Goal: Task Accomplishment & Management: Manage account settings

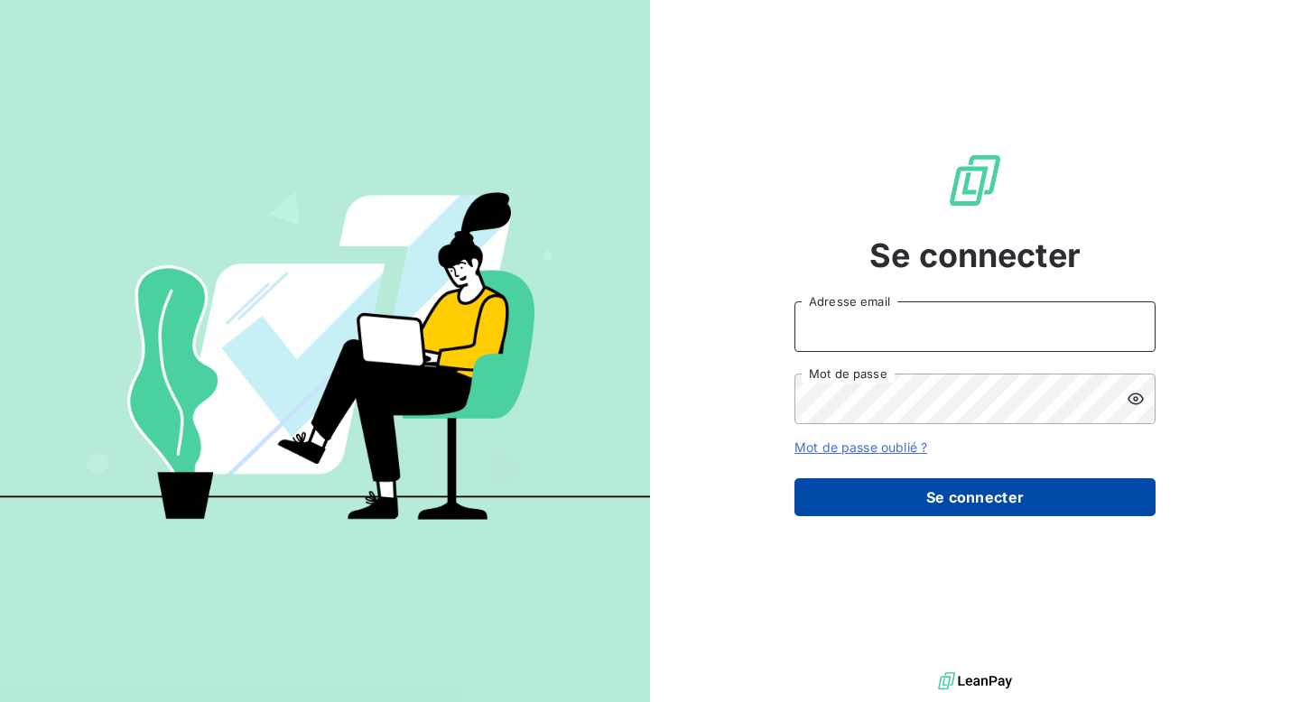
type input "[EMAIL_ADDRESS][DOMAIN_NAME]"
click at [979, 483] on button "Se connecter" at bounding box center [974, 497] width 361 height 38
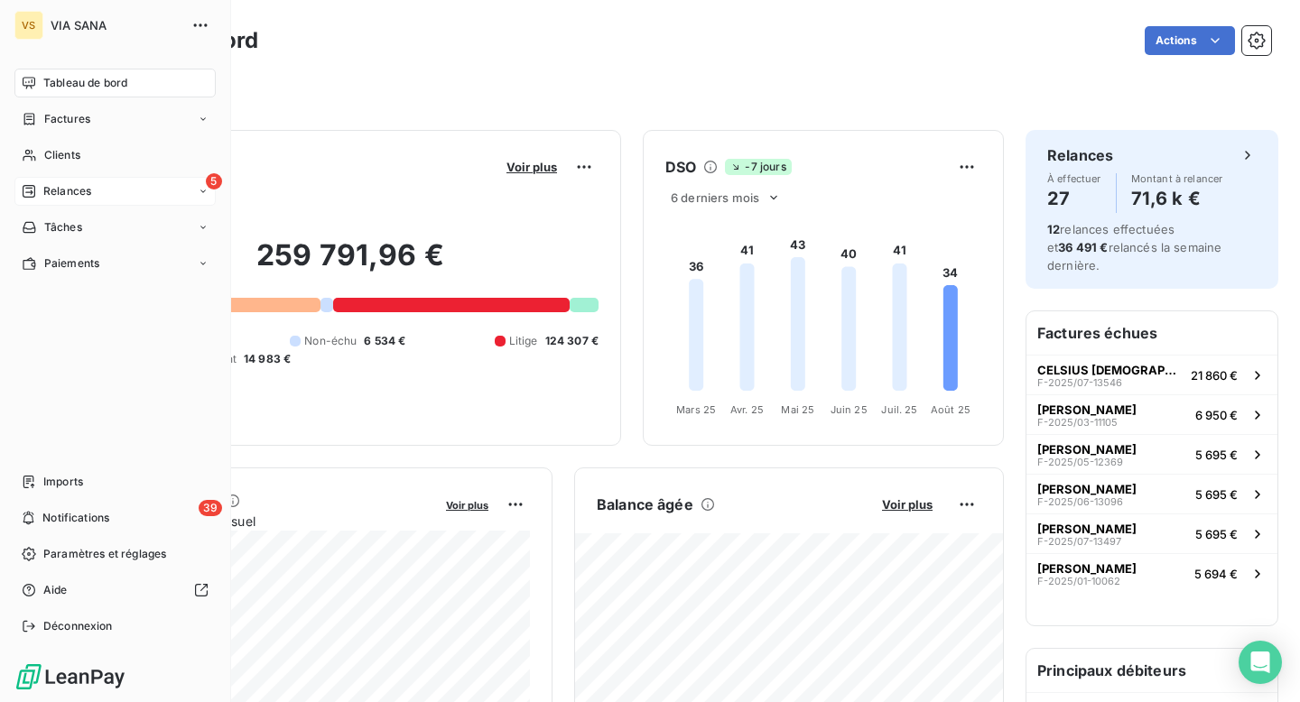
click at [40, 203] on div "5 Relances" at bounding box center [114, 191] width 201 height 29
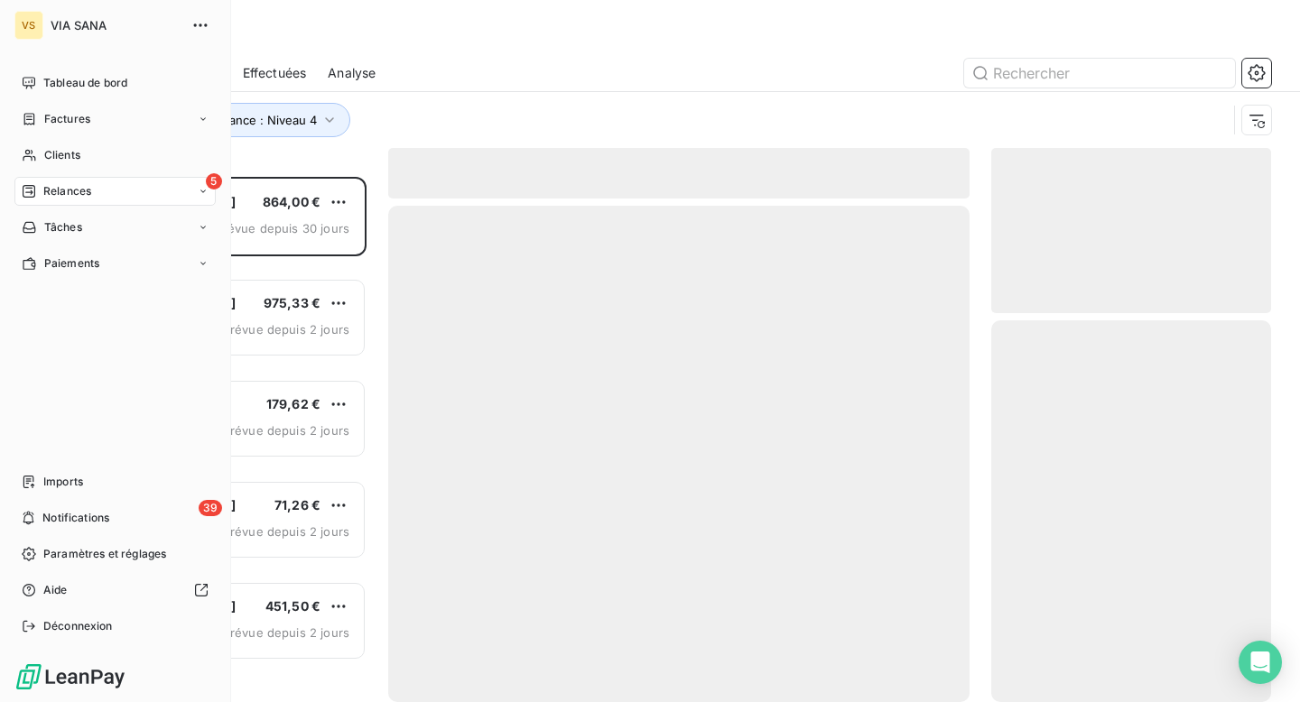
scroll to position [525, 280]
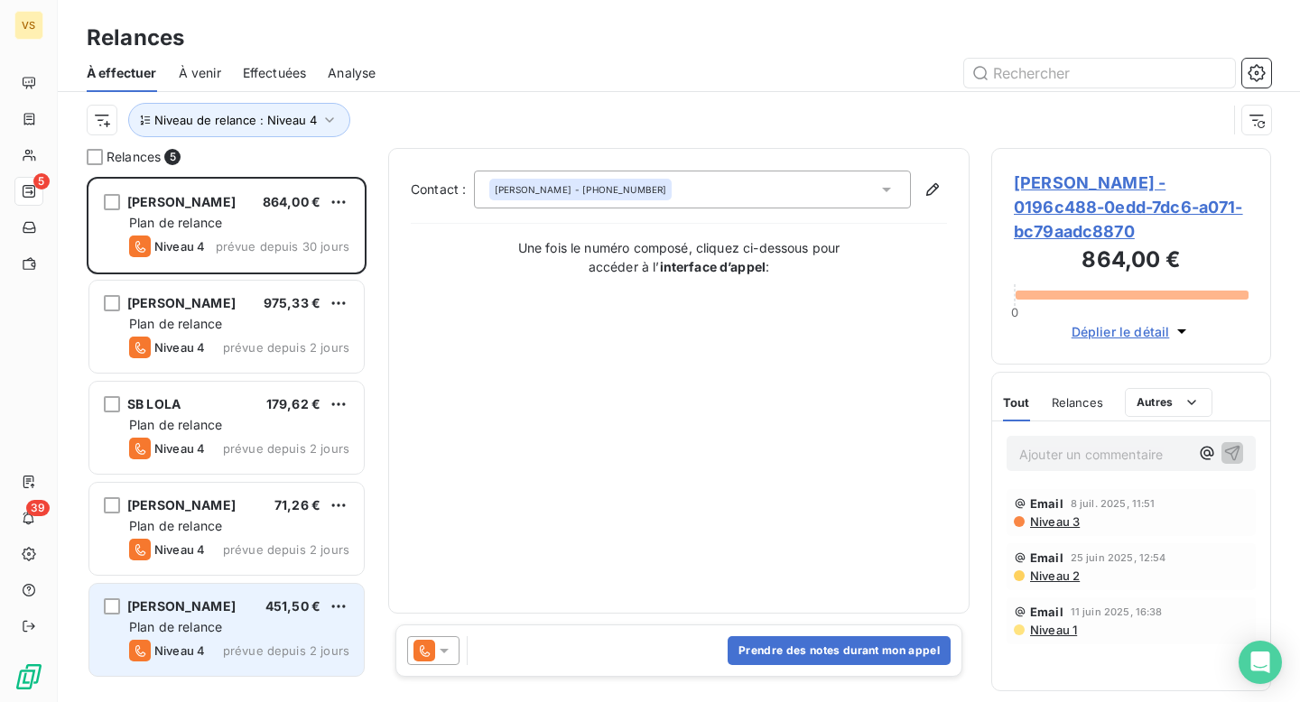
click at [220, 617] on div "[PERSON_NAME] 451,50 € Plan de relance Niveau 4 prévue depuis 2 jours" at bounding box center [226, 630] width 274 height 92
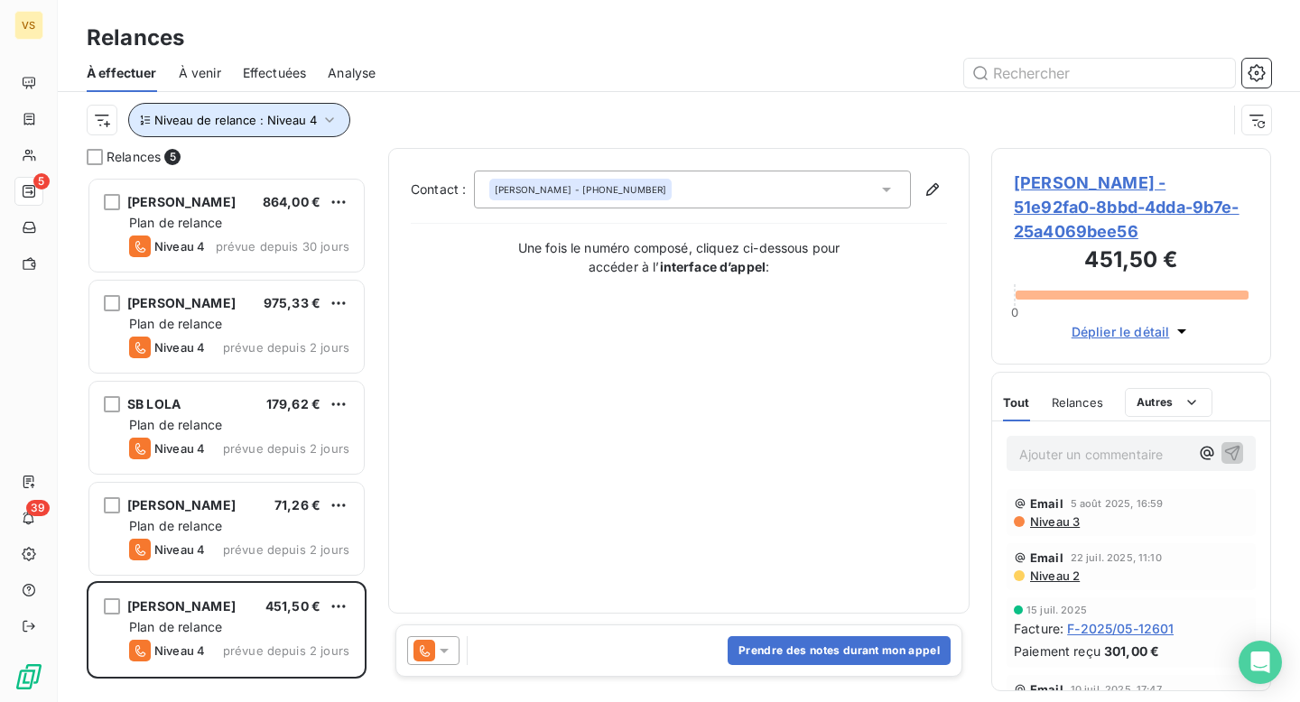
click at [204, 121] on span "Niveau de relance : Niveau 4" at bounding box center [235, 120] width 162 height 14
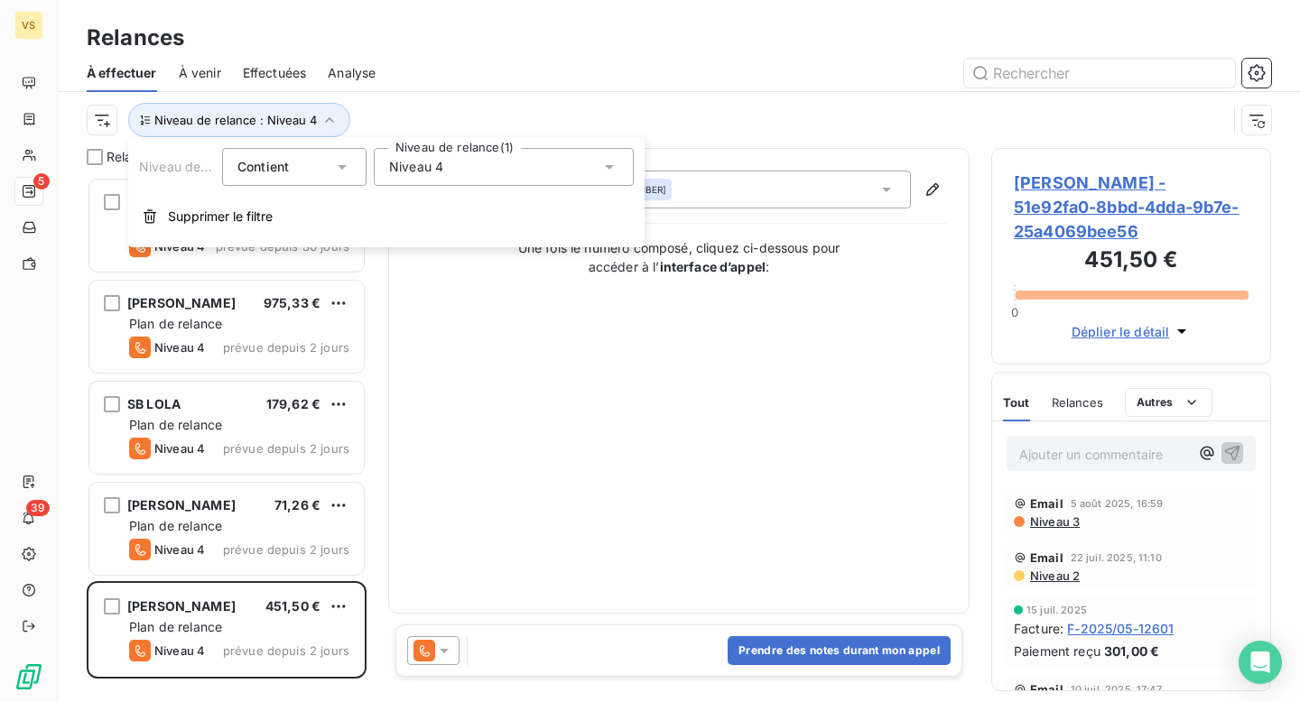
click at [399, 165] on span "Niveau 4" at bounding box center [416, 167] width 54 height 18
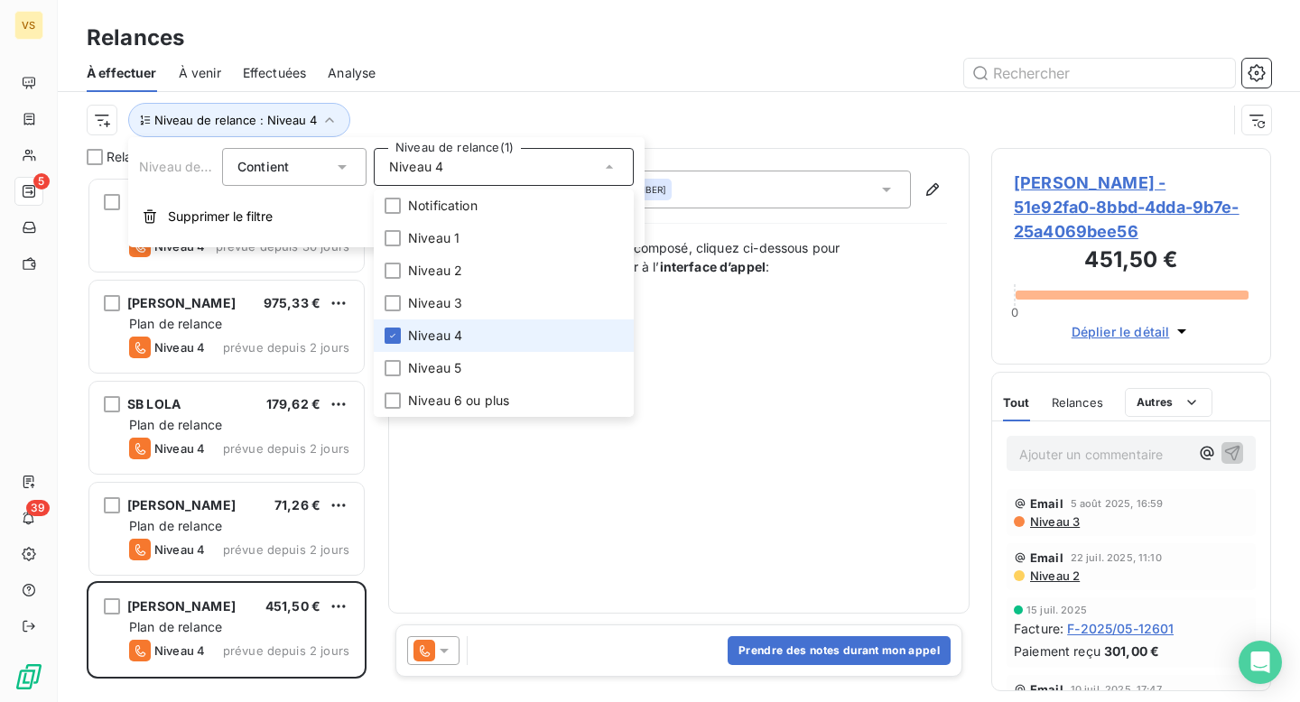
click at [421, 331] on span "Niveau 4" at bounding box center [435, 336] width 54 height 18
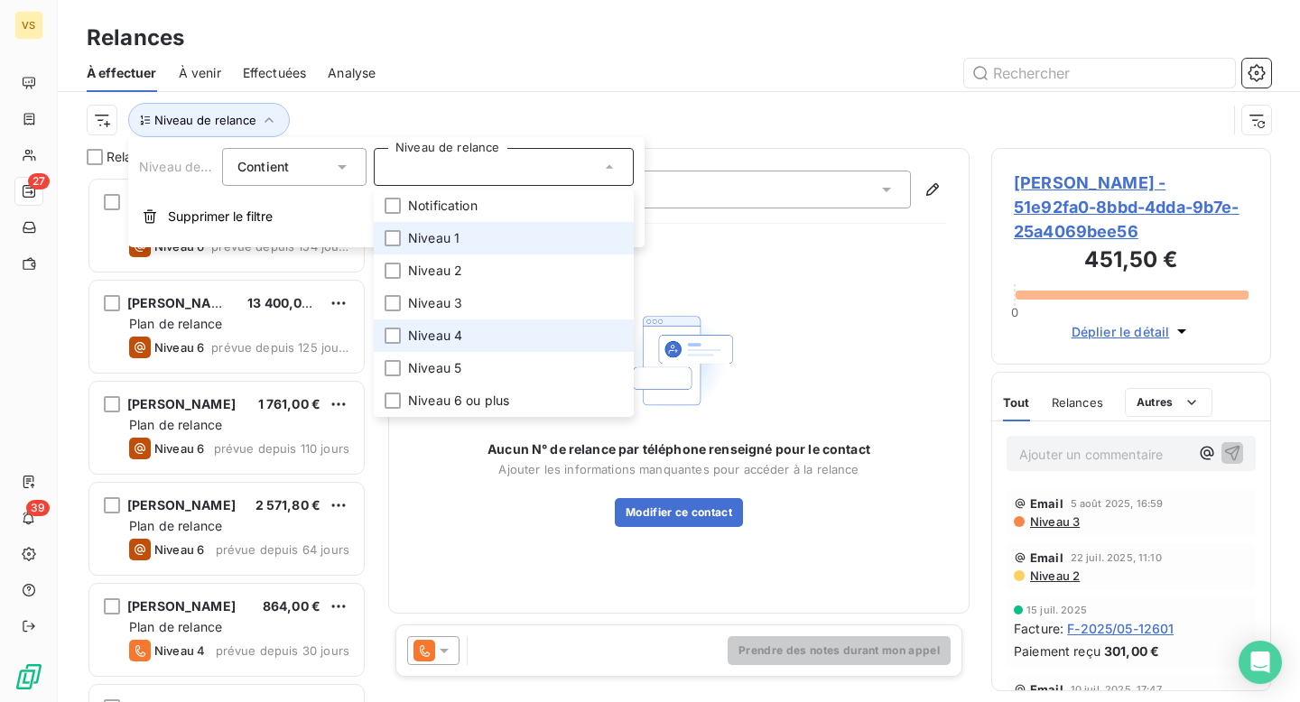
scroll to position [525, 280]
click at [427, 229] on span "Niveau 1" at bounding box center [433, 238] width 51 height 18
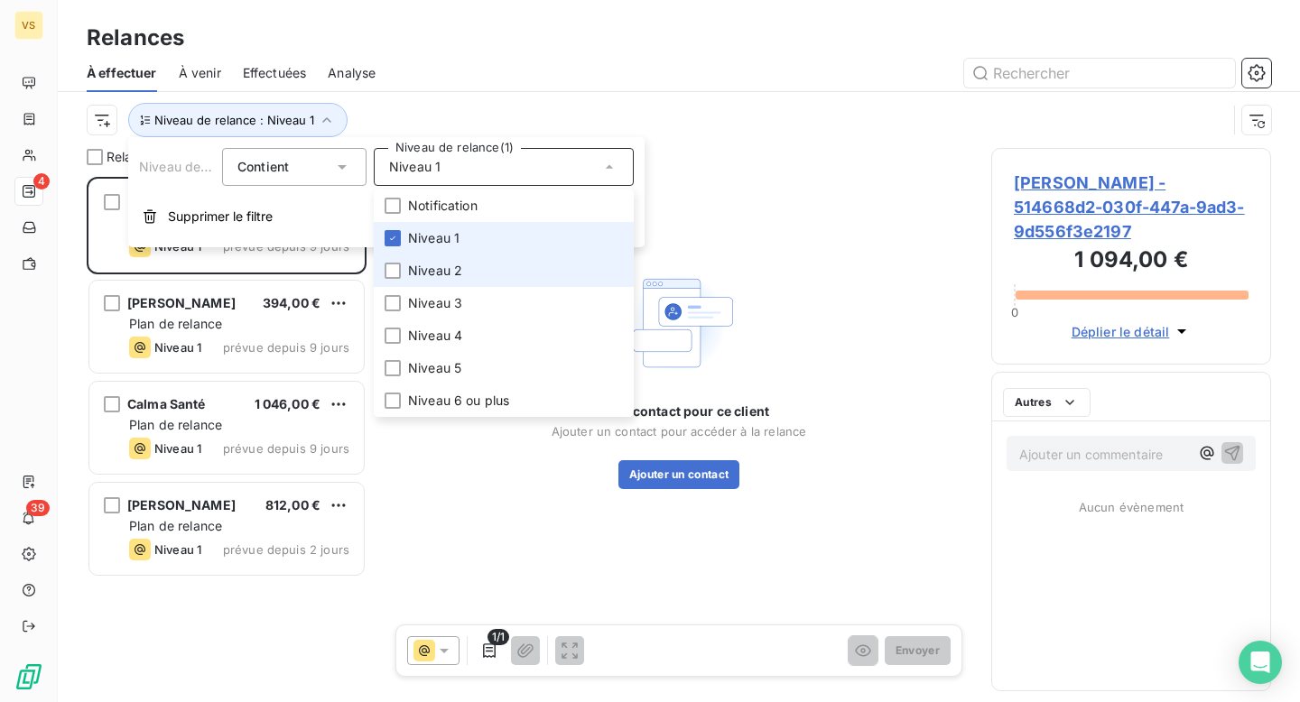
scroll to position [525, 280]
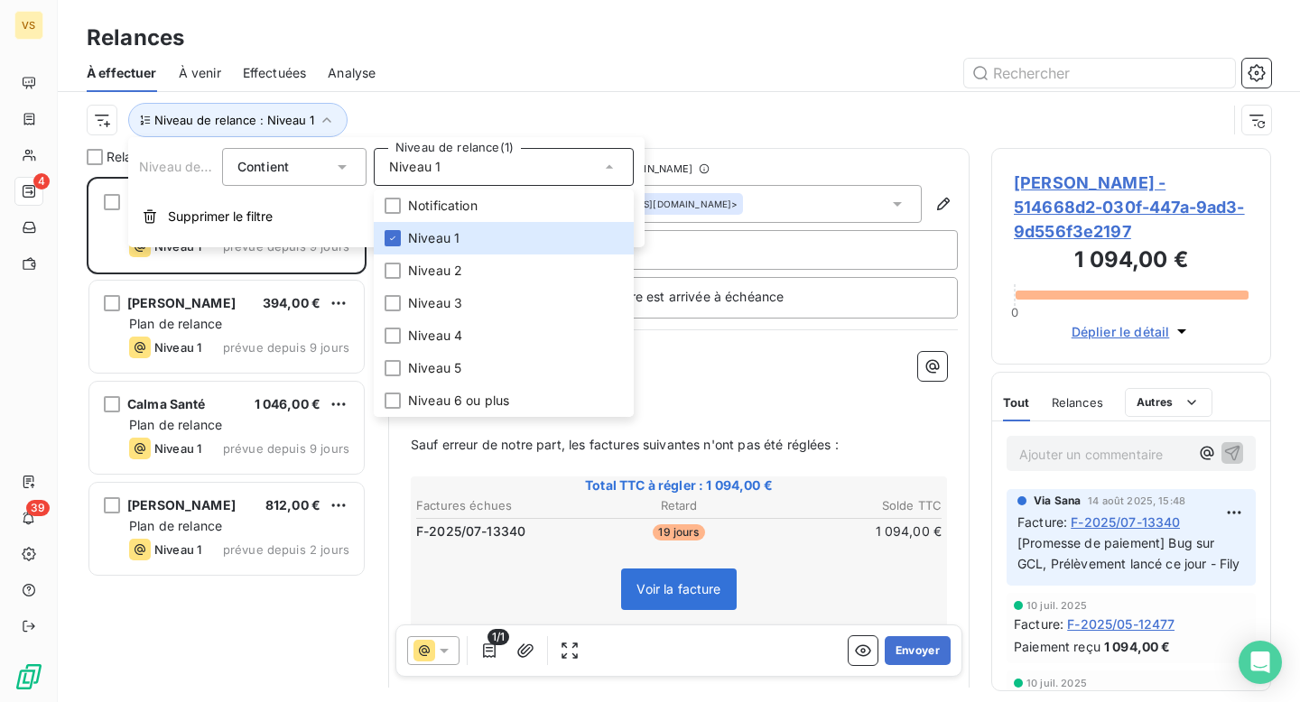
click at [359, 170] on div "Contient" at bounding box center [294, 167] width 144 height 38
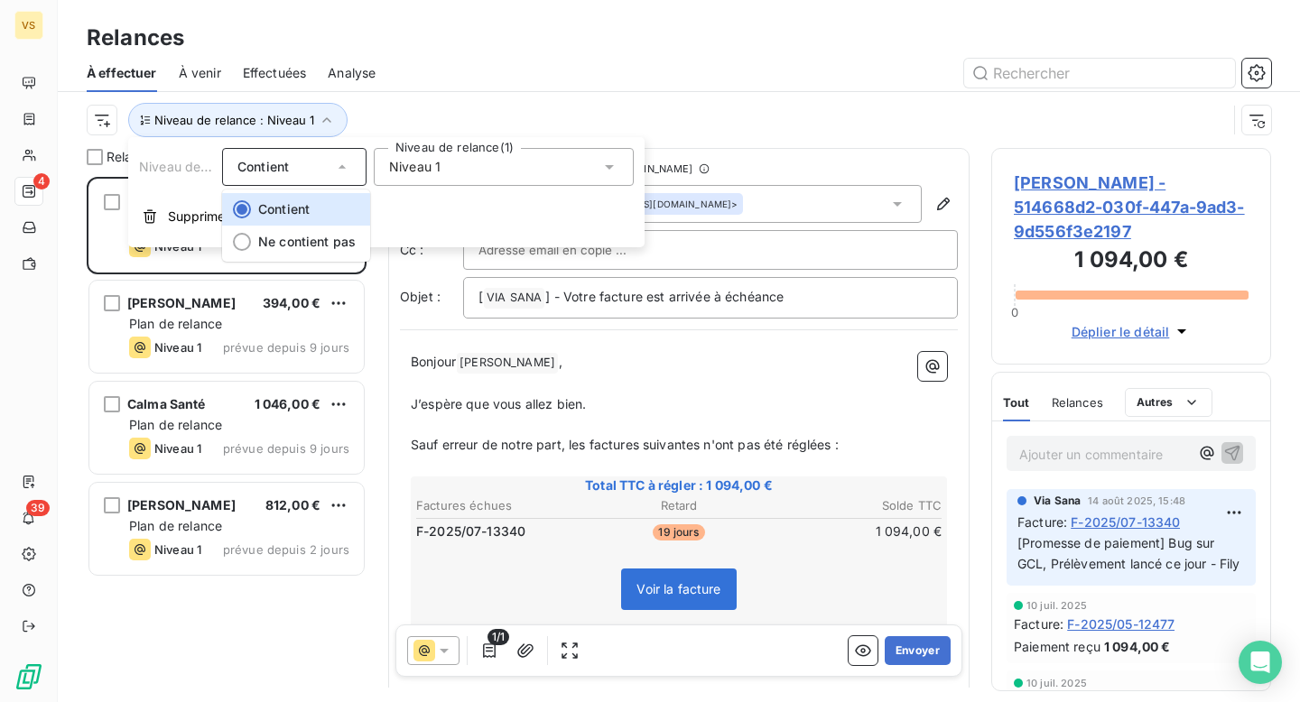
click at [490, 97] on div "Niveau de relance : Niveau 1" at bounding box center [679, 120] width 1184 height 56
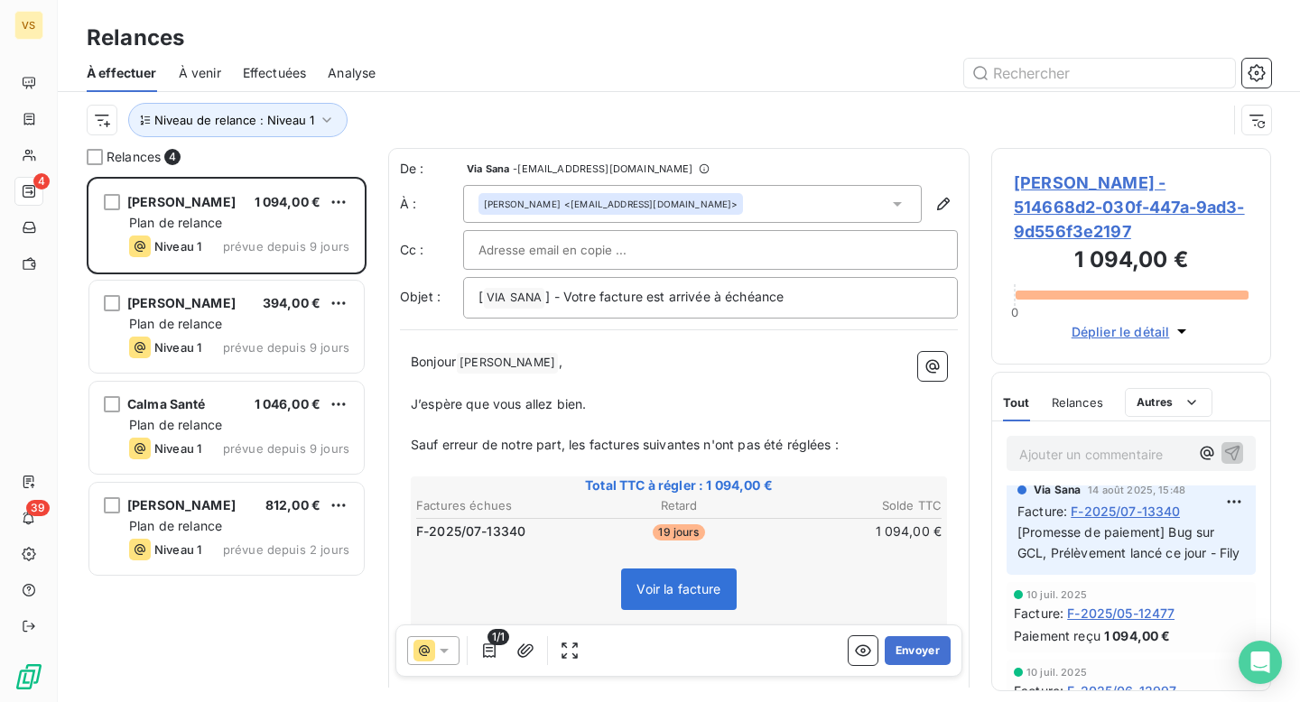
scroll to position [0, 0]
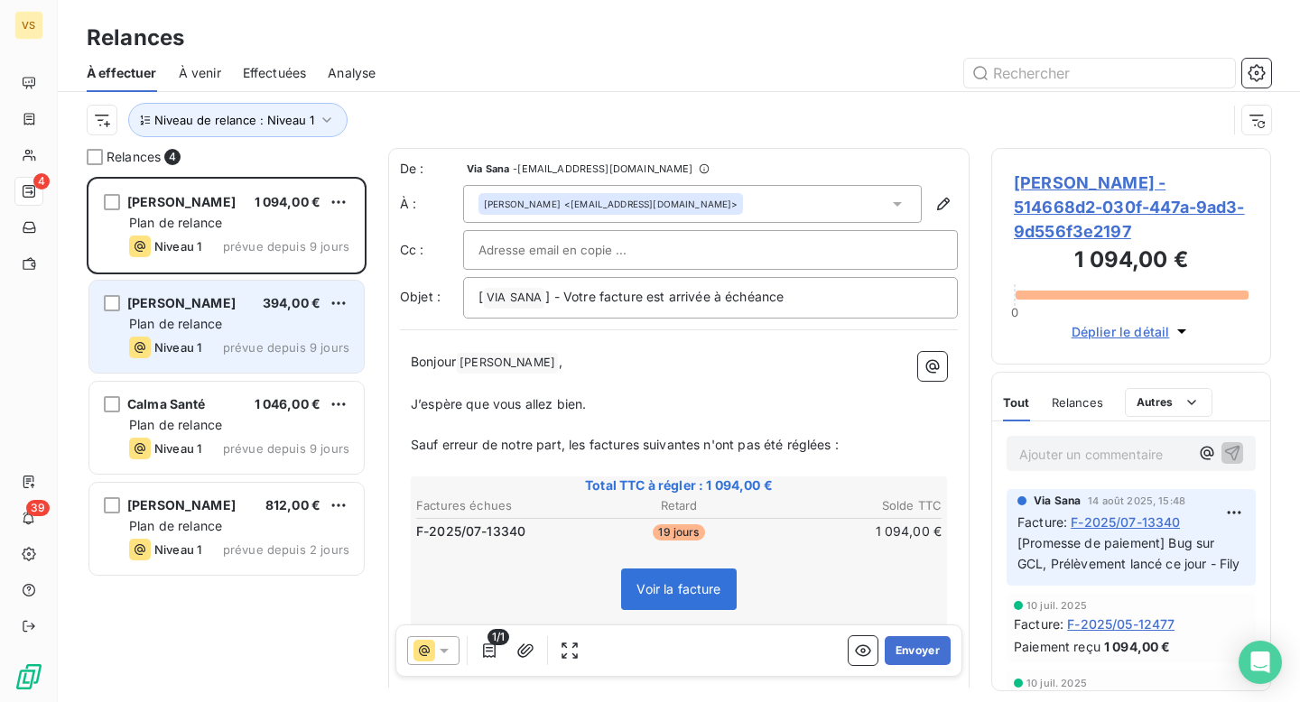
click at [263, 342] on span "prévue depuis 9 jours" at bounding box center [286, 347] width 126 height 14
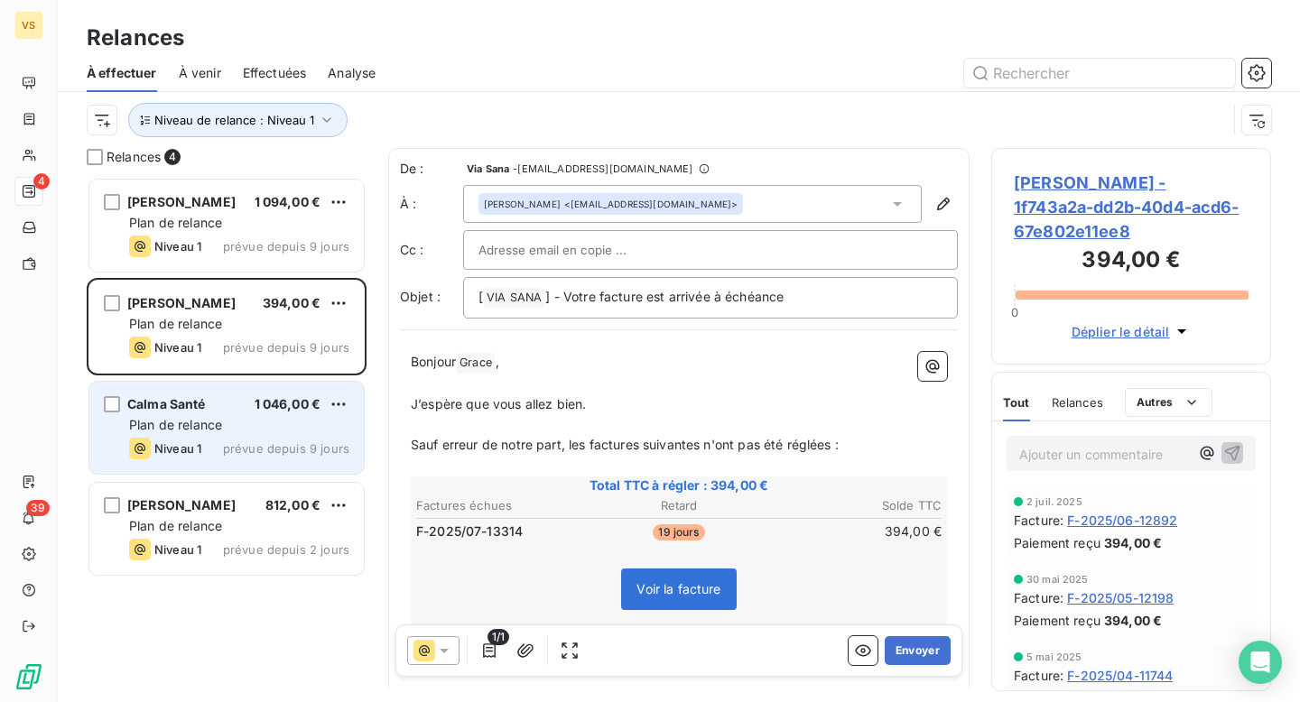
click at [265, 448] on span "prévue depuis 9 jours" at bounding box center [286, 448] width 126 height 14
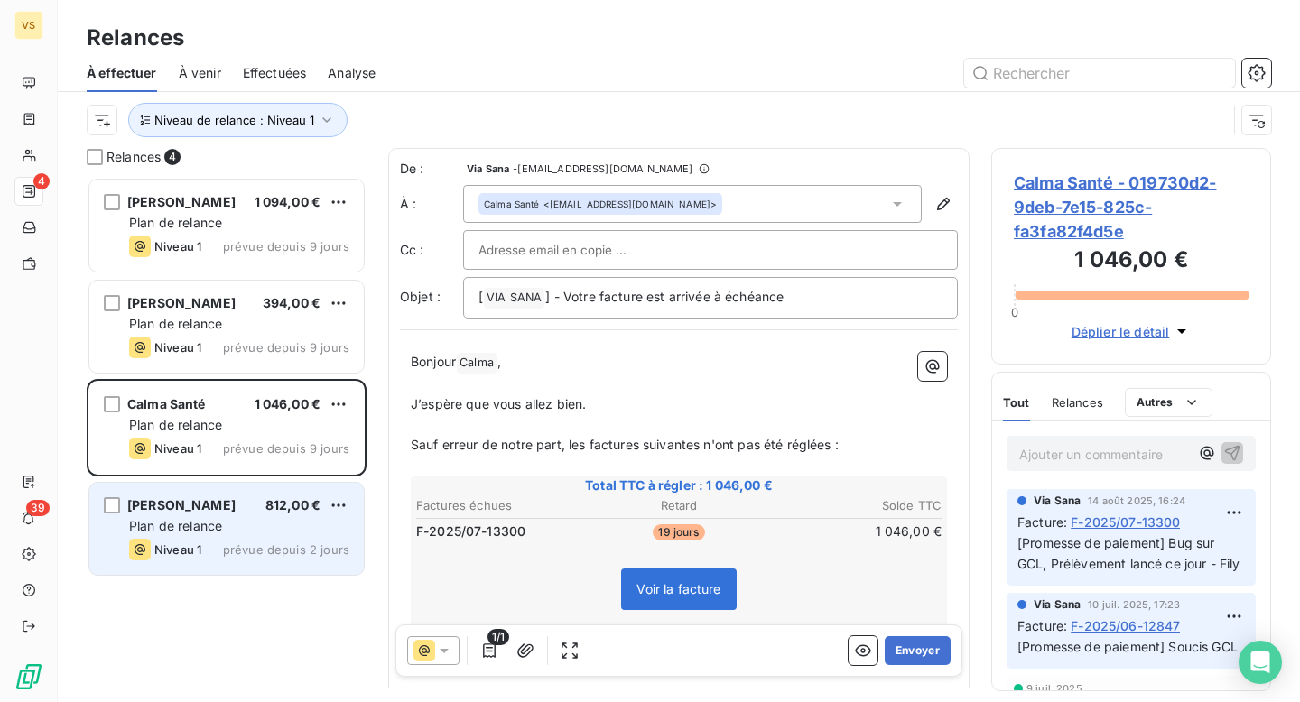
click at [278, 539] on div "Niveau 1 prévue depuis 2 jours" at bounding box center [239, 550] width 220 height 22
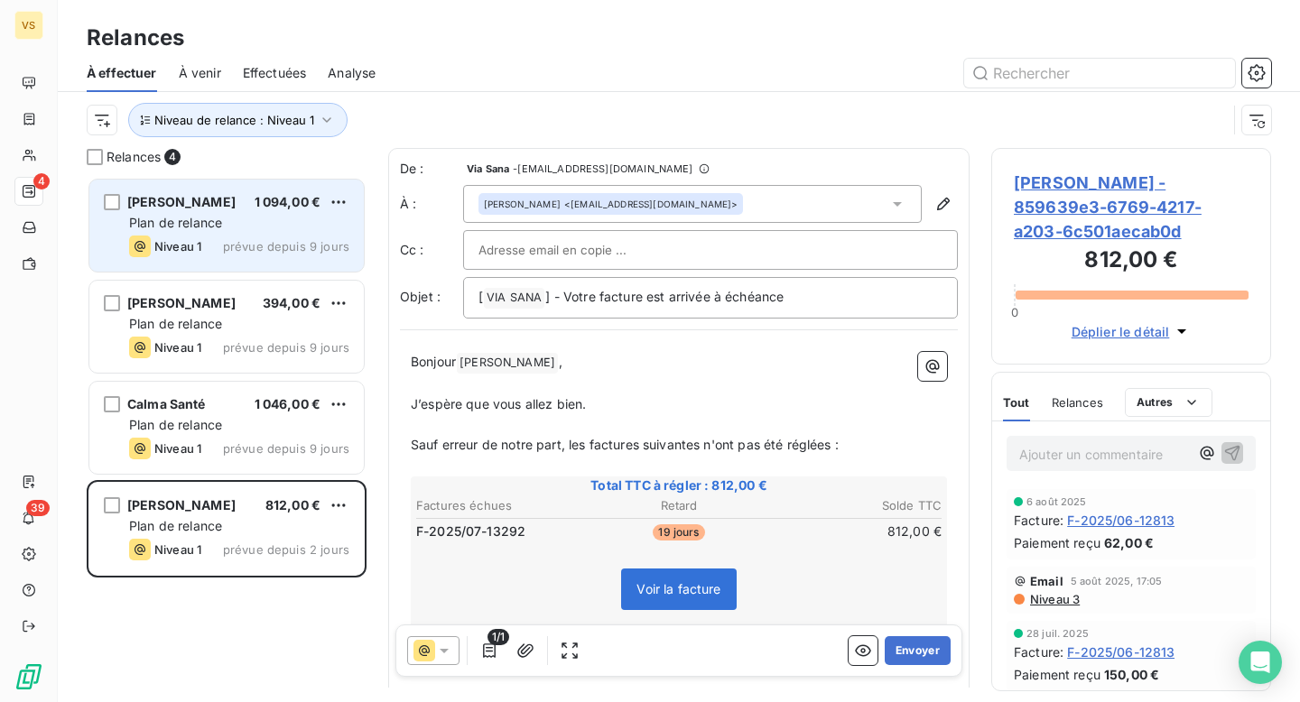
click at [253, 227] on div "Plan de relance" at bounding box center [239, 223] width 220 height 18
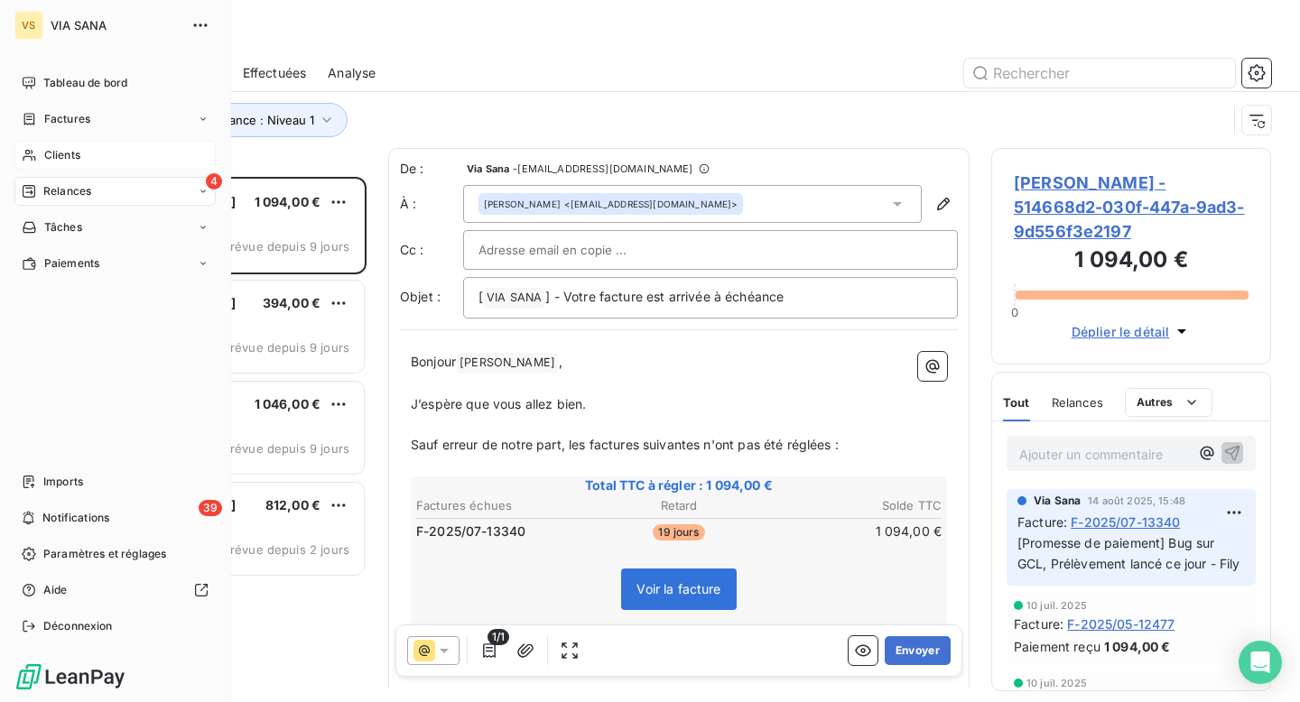
click at [111, 142] on div "Clients" at bounding box center [114, 155] width 201 height 29
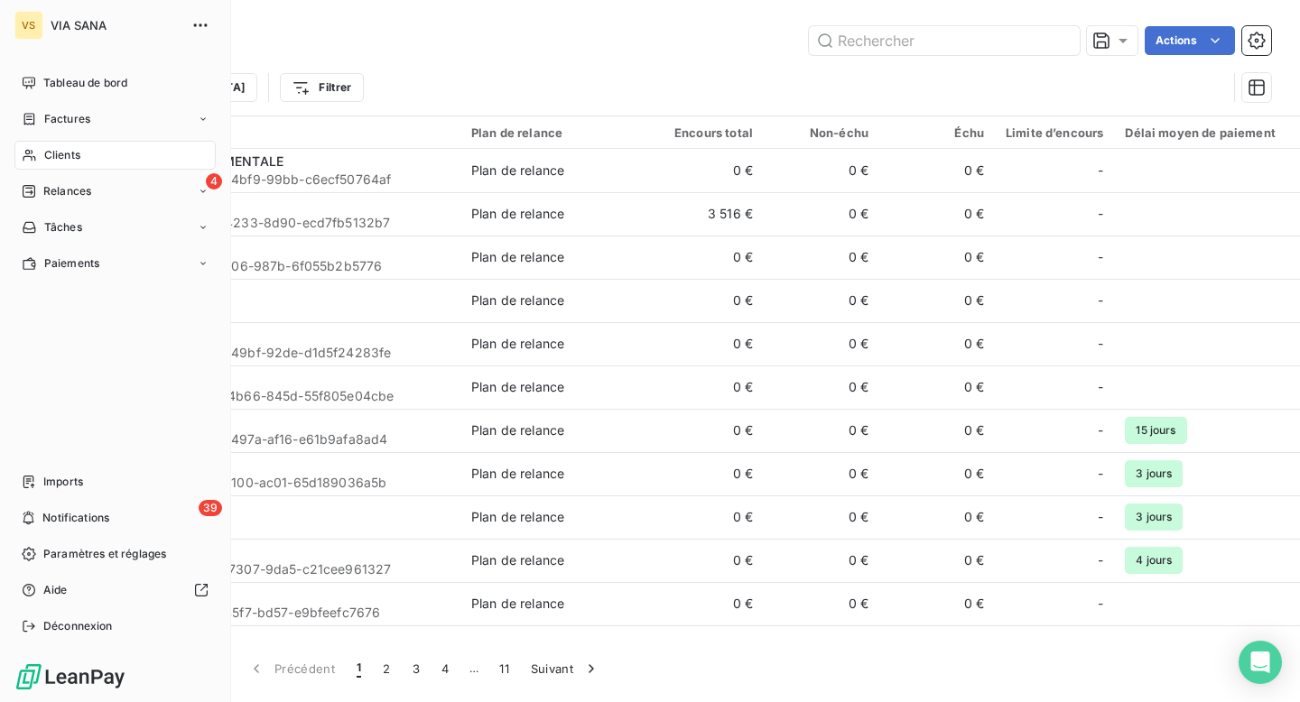
click at [51, 193] on span "Relances" at bounding box center [67, 191] width 48 height 16
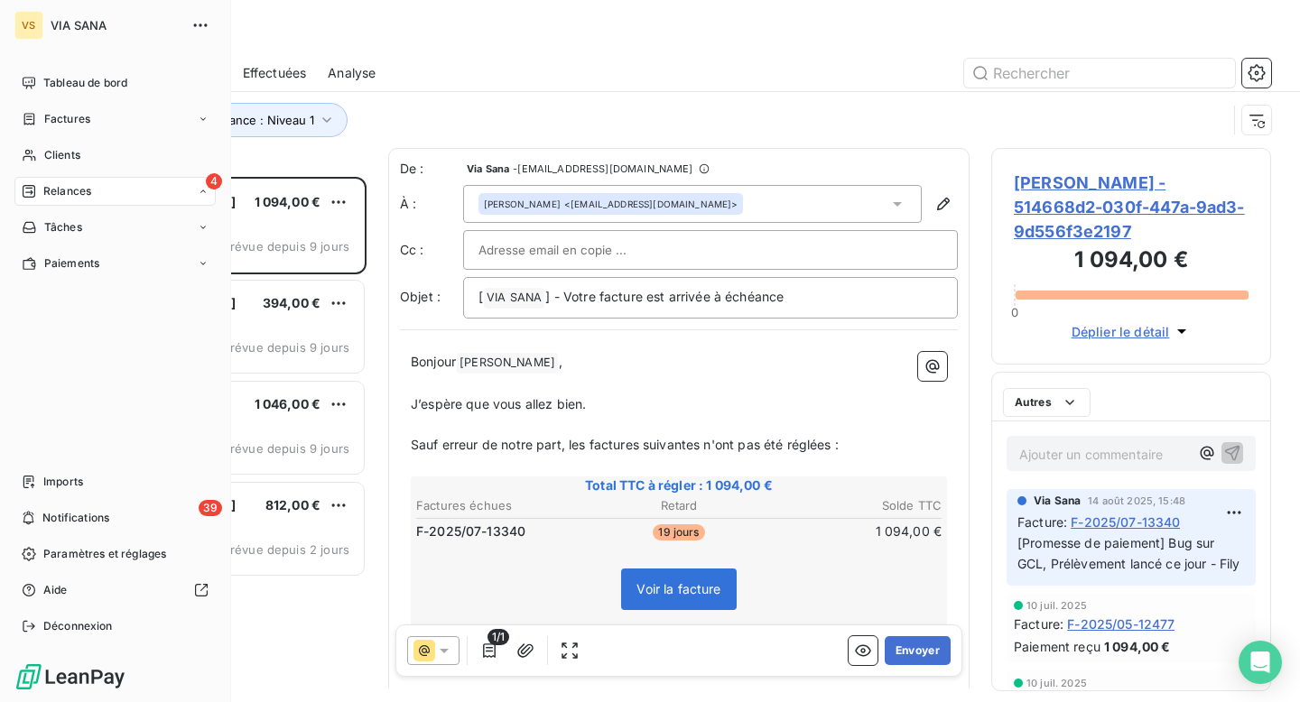
scroll to position [525, 280]
